Goal: Task Accomplishment & Management: Manage account settings

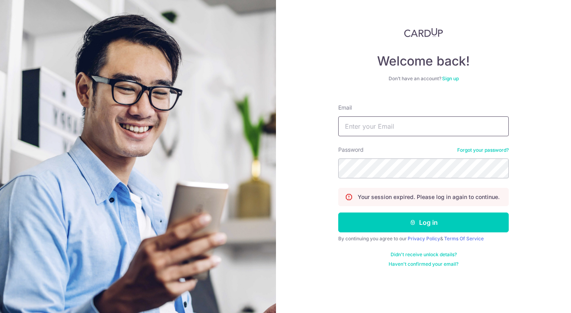
click at [441, 131] on input "Email" at bounding box center [423, 126] width 171 height 20
type input "[EMAIL_ADDRESS][DOMAIN_NAME]"
click at [338, 212] on button "Log in" at bounding box center [423, 222] width 171 height 20
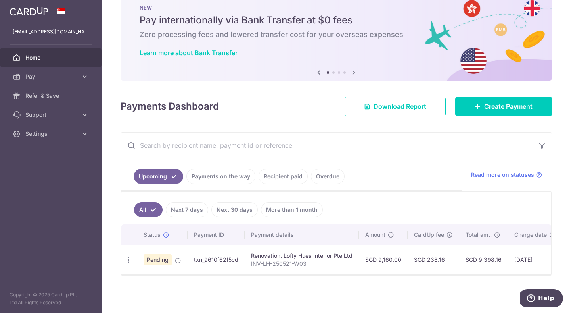
scroll to position [20, 0]
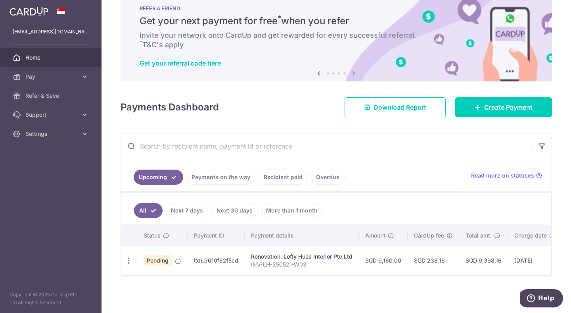
click at [310, 129] on div "× Pause Schedule Pause all future payments in this series Pause just this one p…" at bounding box center [337, 156] width 470 height 313
click at [340, 150] on input "text" at bounding box center [327, 145] width 412 height 25
click at [365, 180] on ul "Upcoming Payments on the way Recipient paid Overdue" at bounding box center [291, 175] width 341 height 32
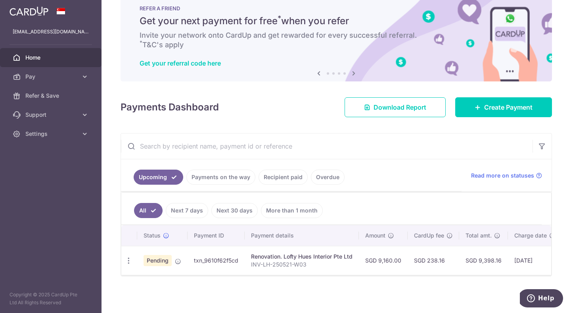
click at [365, 180] on ul "Upcoming Payments on the way Recipient paid Overdue" at bounding box center [291, 175] width 341 height 32
click at [363, 137] on input "text" at bounding box center [327, 145] width 412 height 25
click at [328, 140] on input "text" at bounding box center [327, 145] width 412 height 25
click at [315, 140] on input "text" at bounding box center [327, 145] width 412 height 25
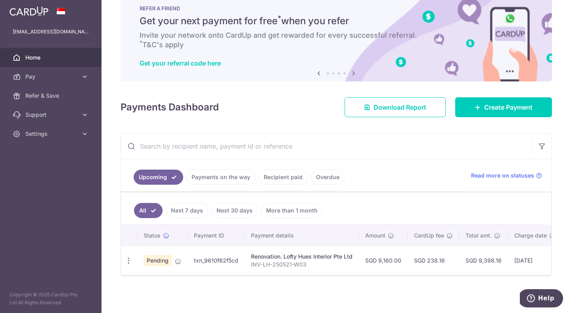
click at [316, 126] on div "× Pause Schedule Pause all future payments in this series Pause just this one p…" at bounding box center [337, 156] width 470 height 313
click at [316, 116] on div "Payments Dashboard Download Report Create Payment" at bounding box center [337, 105] width 432 height 23
